Goal: Task Accomplishment & Management: Manage account settings

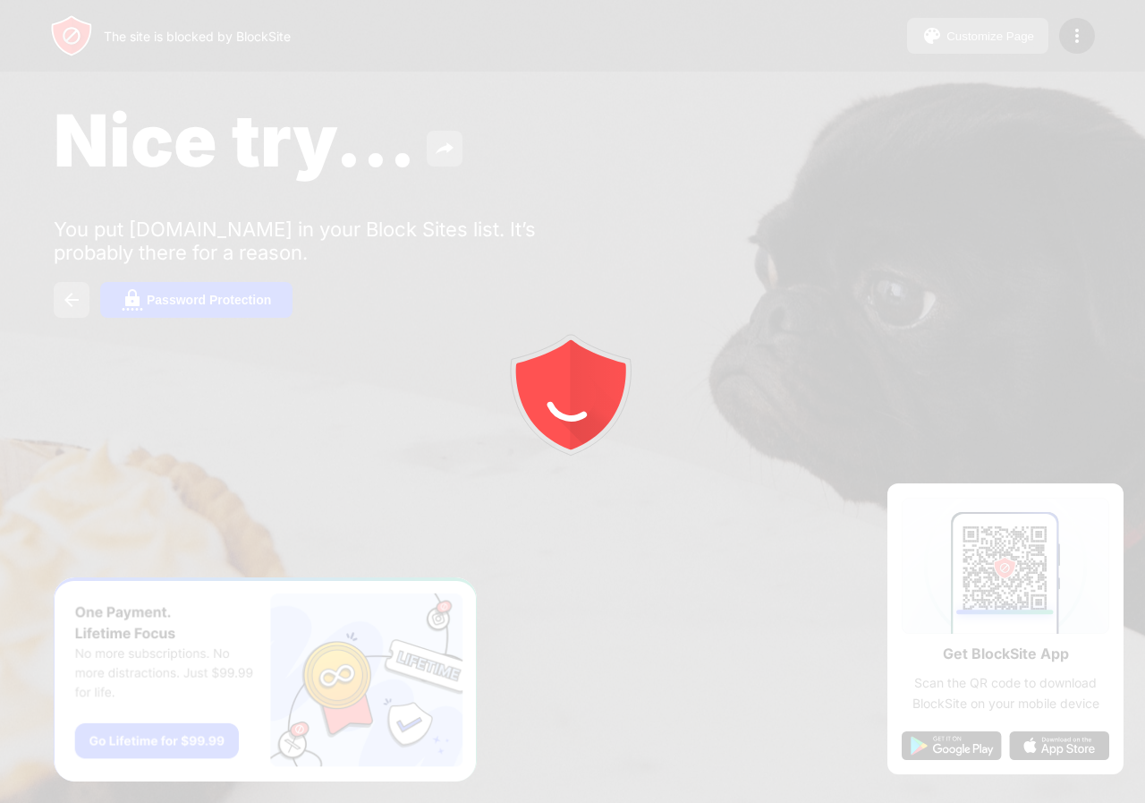
click at [441, 373] on icon "animation" at bounding box center [573, 402] width 322 height 322
click at [561, 377] on icon "animation" at bounding box center [571, 389] width 128 height 128
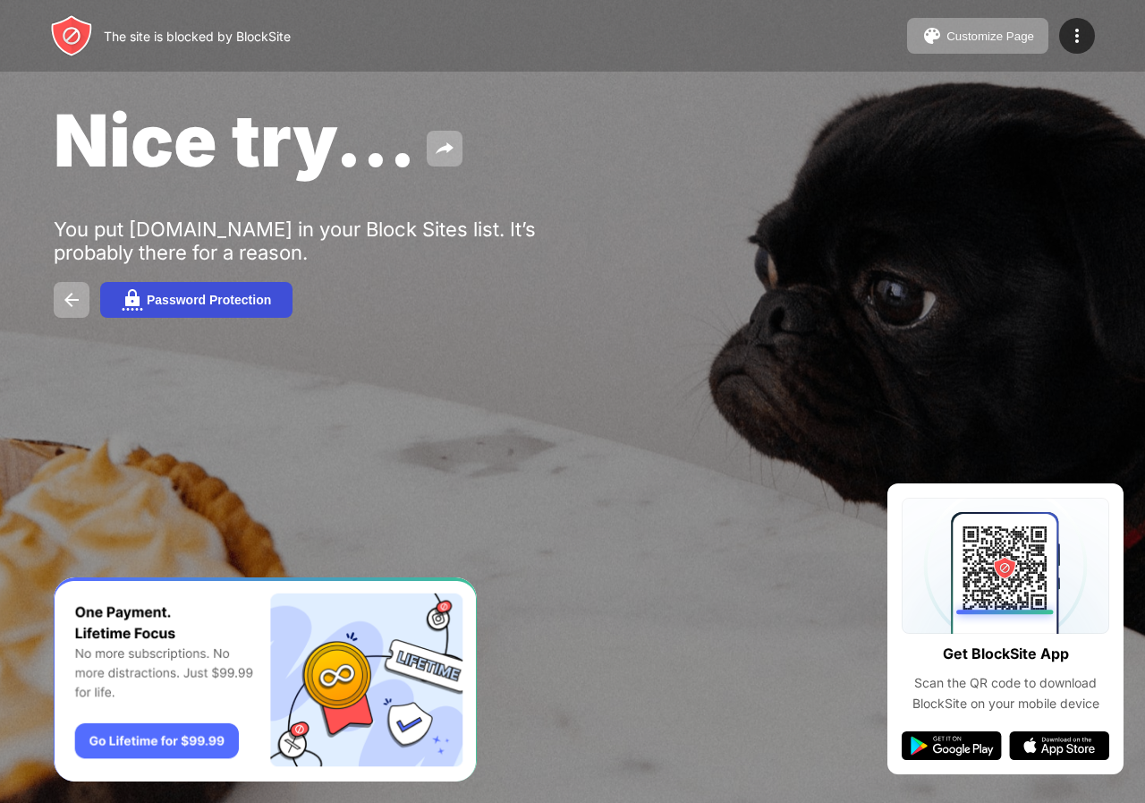
click at [240, 300] on div "Password Protection" at bounding box center [209, 300] width 124 height 14
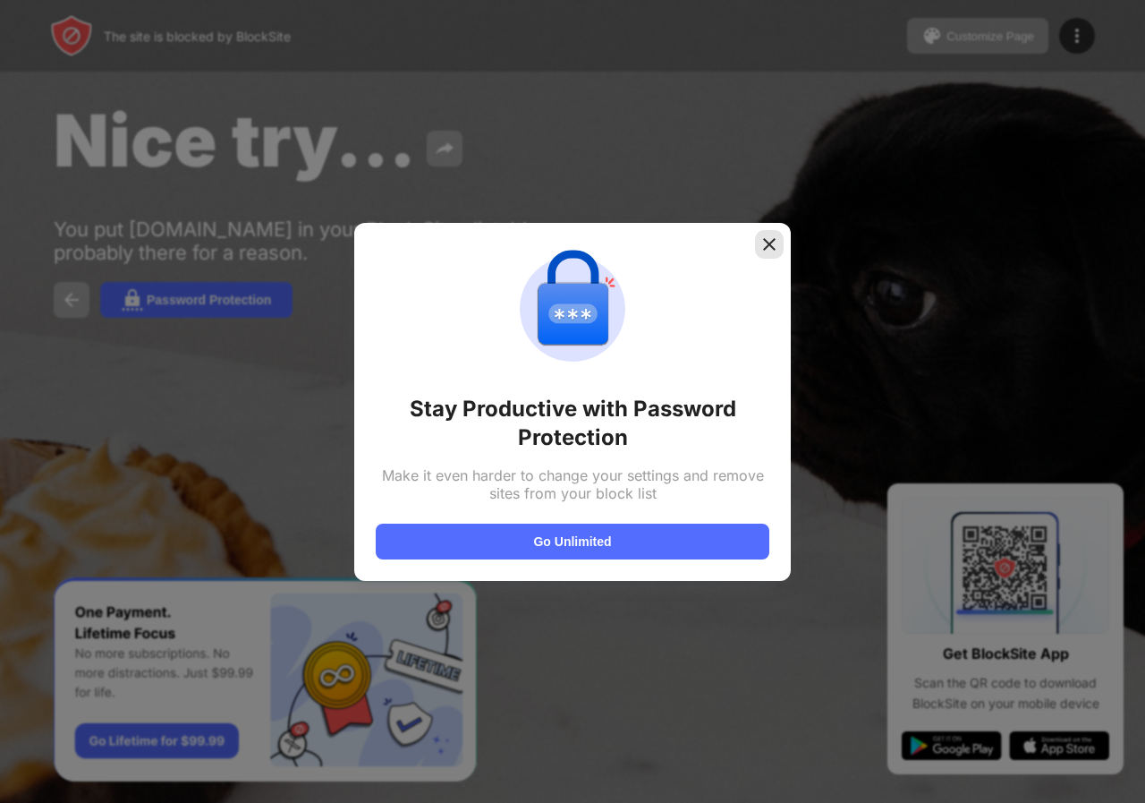
click at [761, 243] on img at bounding box center [770, 244] width 18 height 18
